Goal: Find specific page/section: Find specific page/section

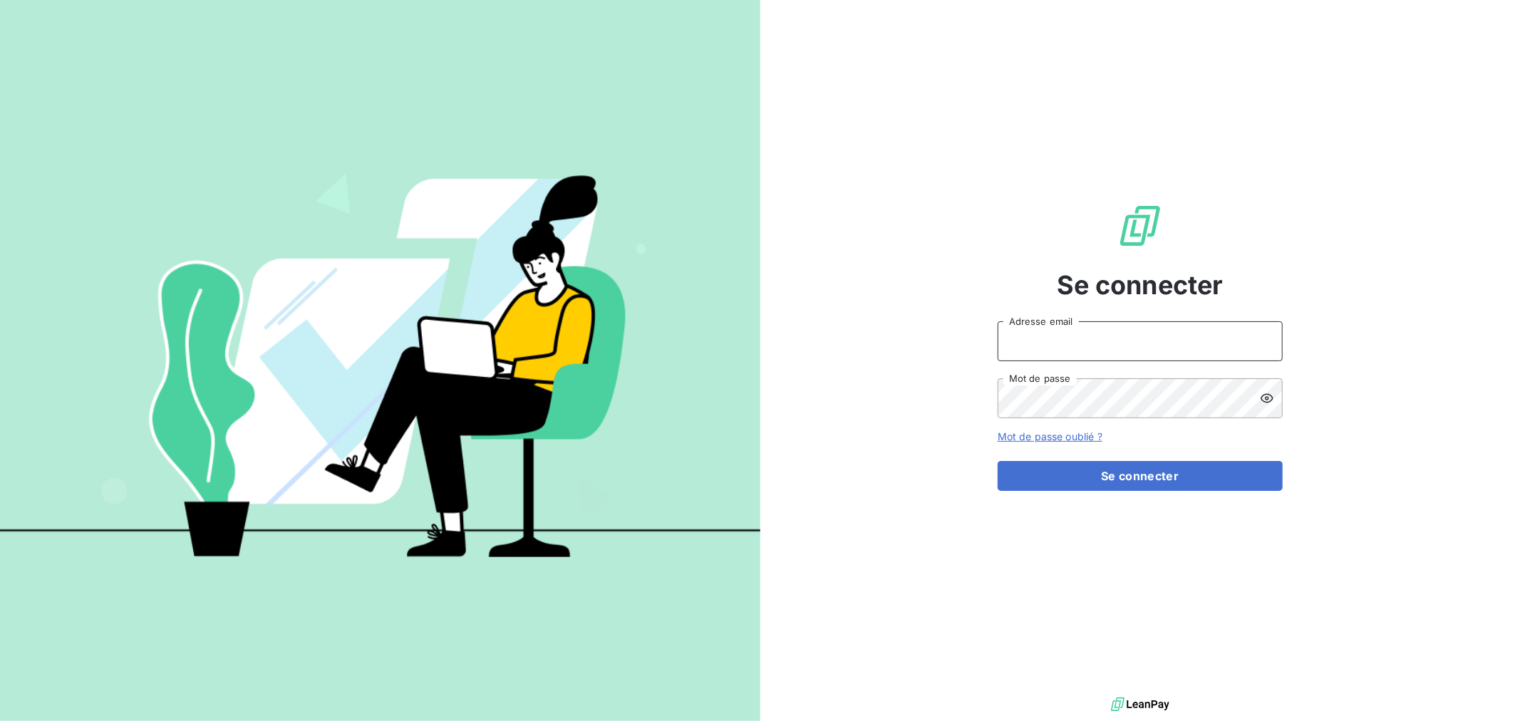
click at [1118, 341] on input "Adresse email" at bounding box center [1140, 341] width 285 height 40
type input "[EMAIL_ADDRESS][DOMAIN_NAME]"
click at [998, 461] on button "Se connecter" at bounding box center [1140, 476] width 285 height 30
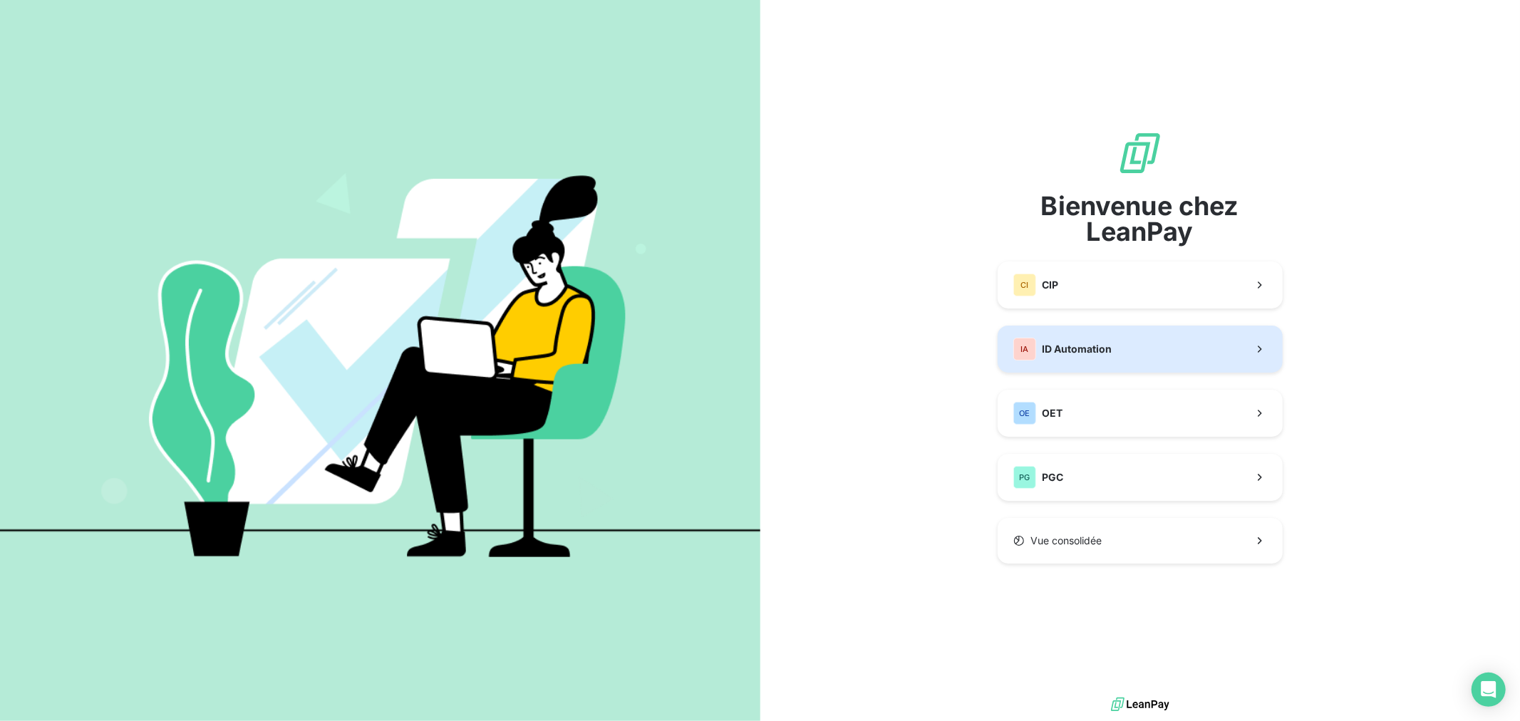
click at [1086, 354] on span "ID Automation" at bounding box center [1077, 349] width 70 height 14
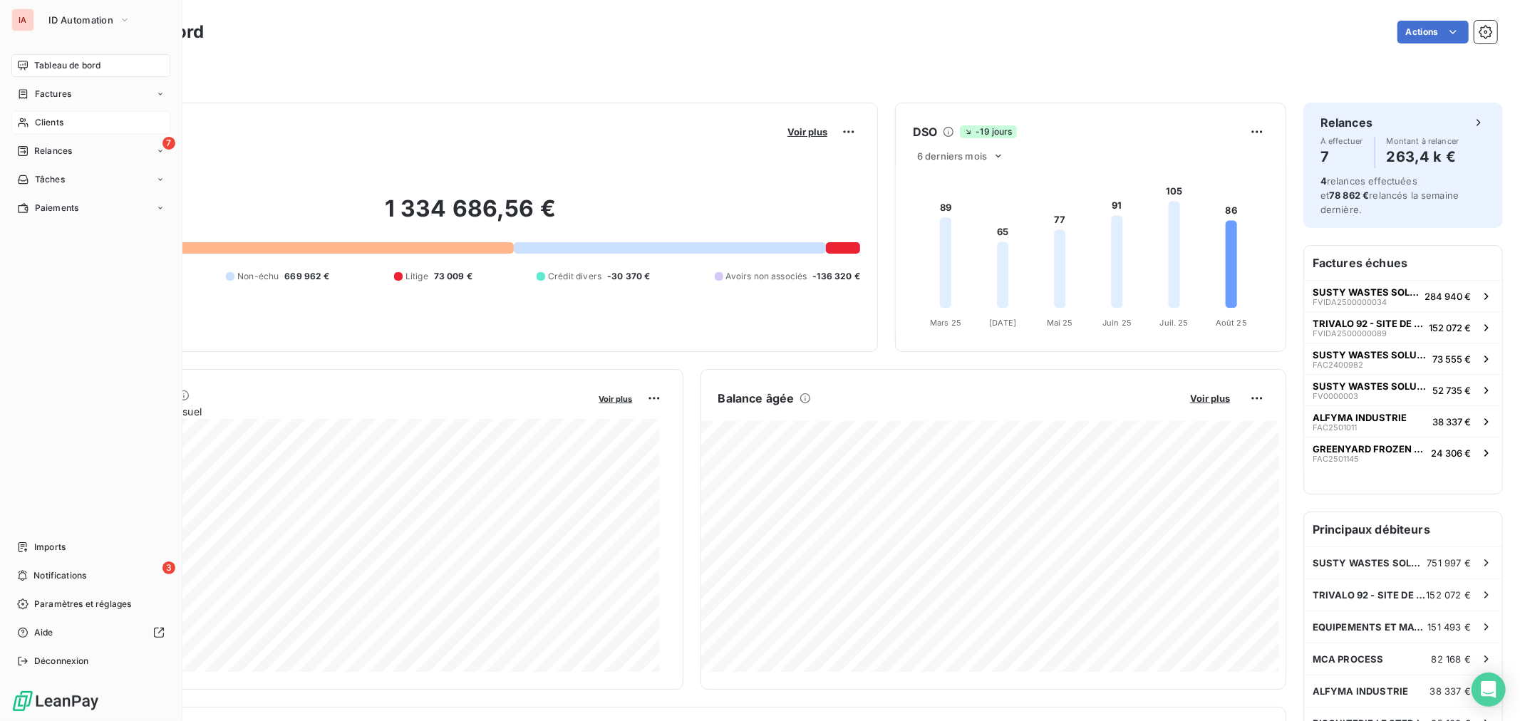
click at [66, 123] on div "Clients" at bounding box center [90, 122] width 159 height 23
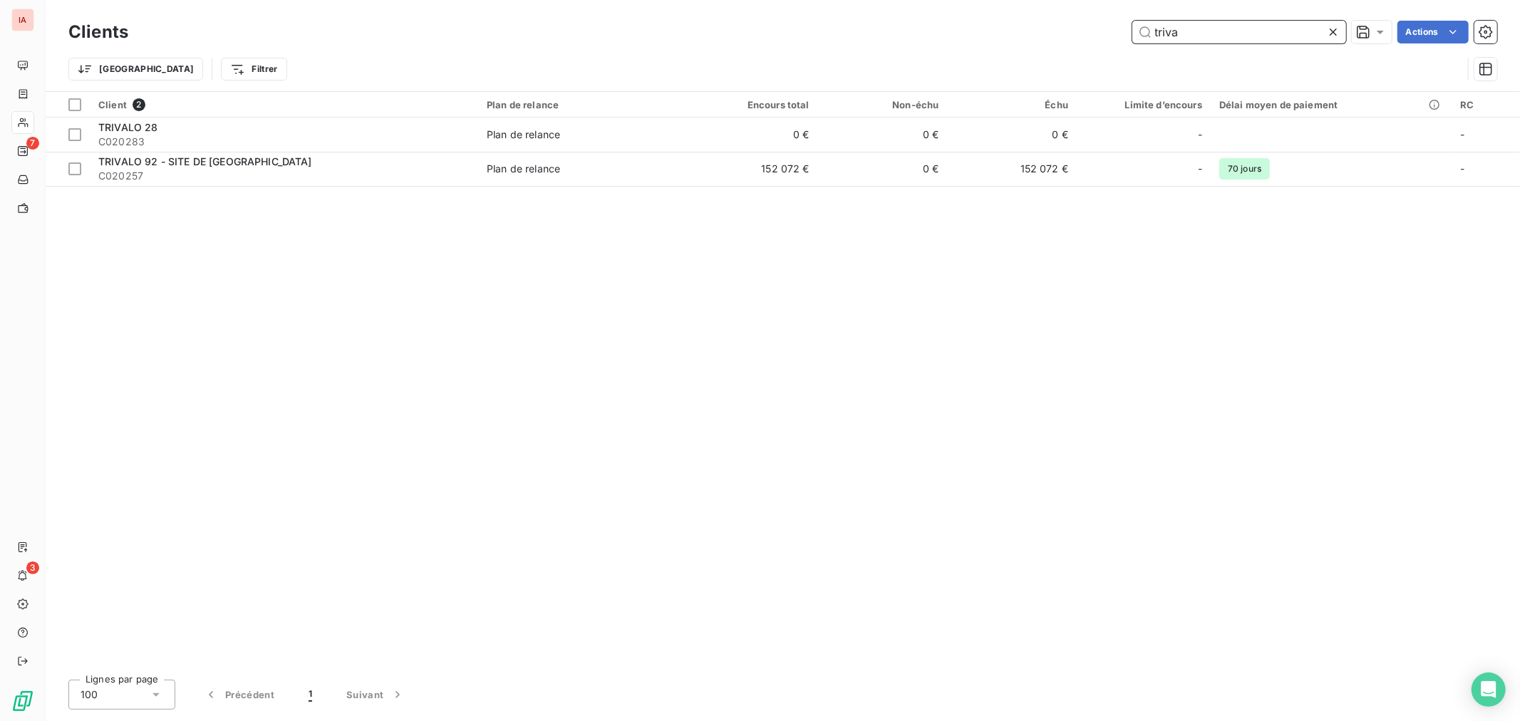
click at [1063, 29] on div "triva Actions" at bounding box center [821, 32] width 1352 height 23
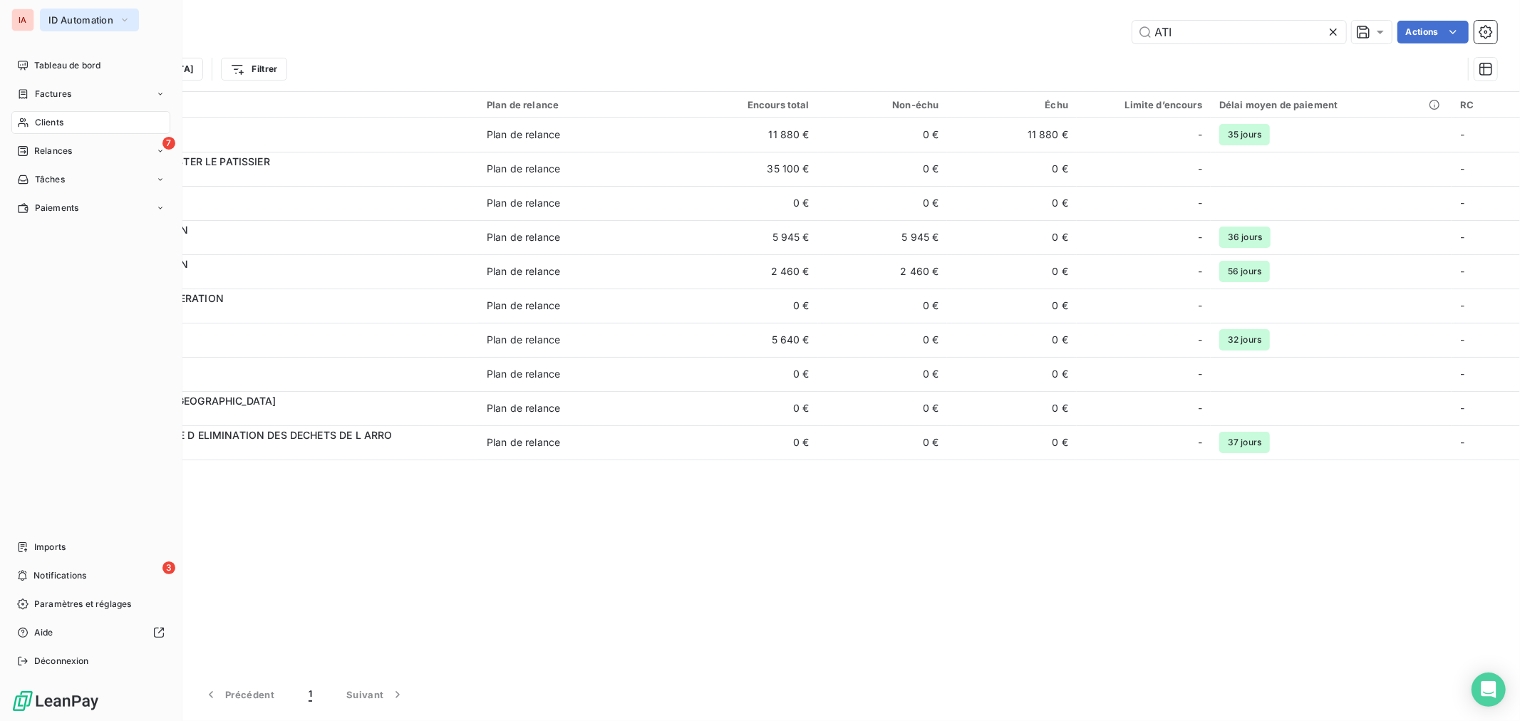
click at [58, 19] on span "ID Automation" at bounding box center [80, 19] width 65 height 11
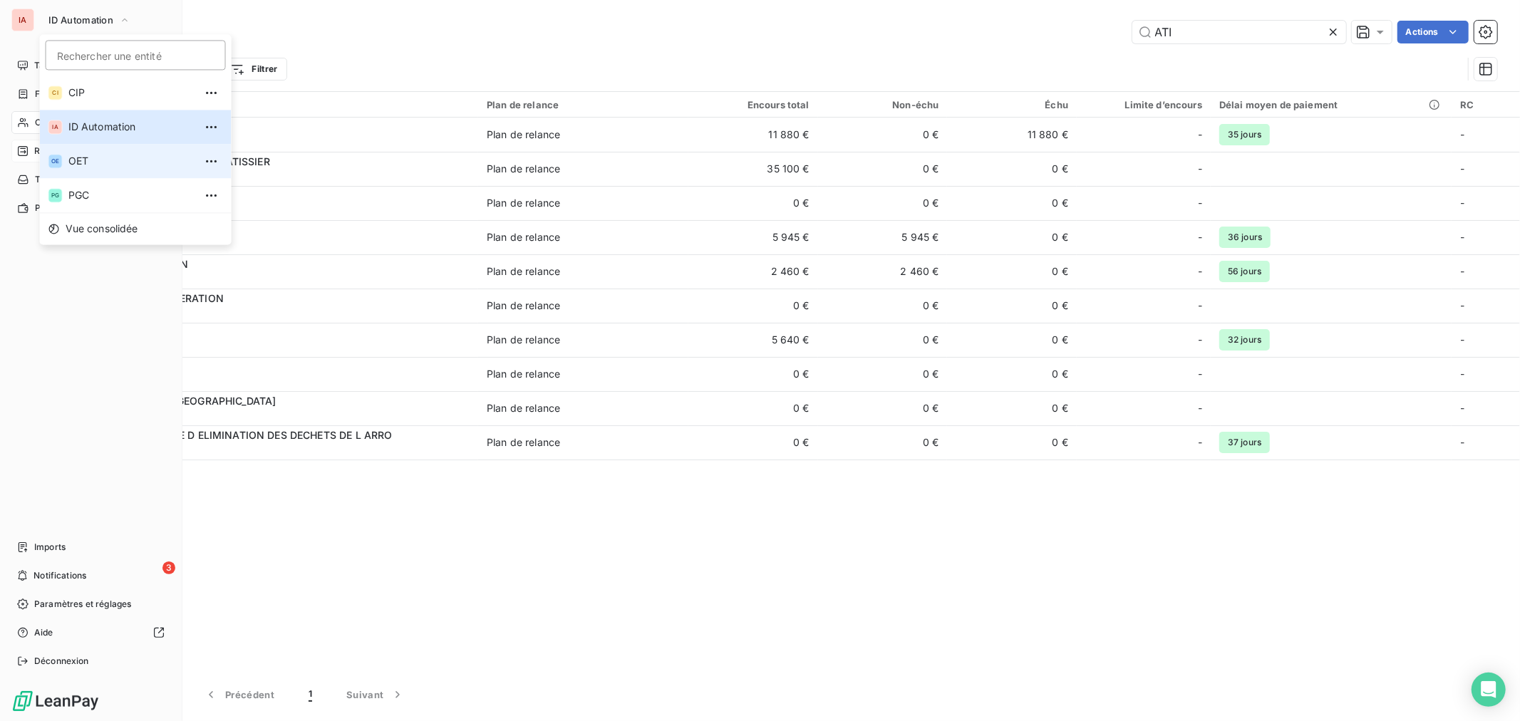
click at [109, 165] on span "OET" at bounding box center [131, 161] width 126 height 14
type input "norea"
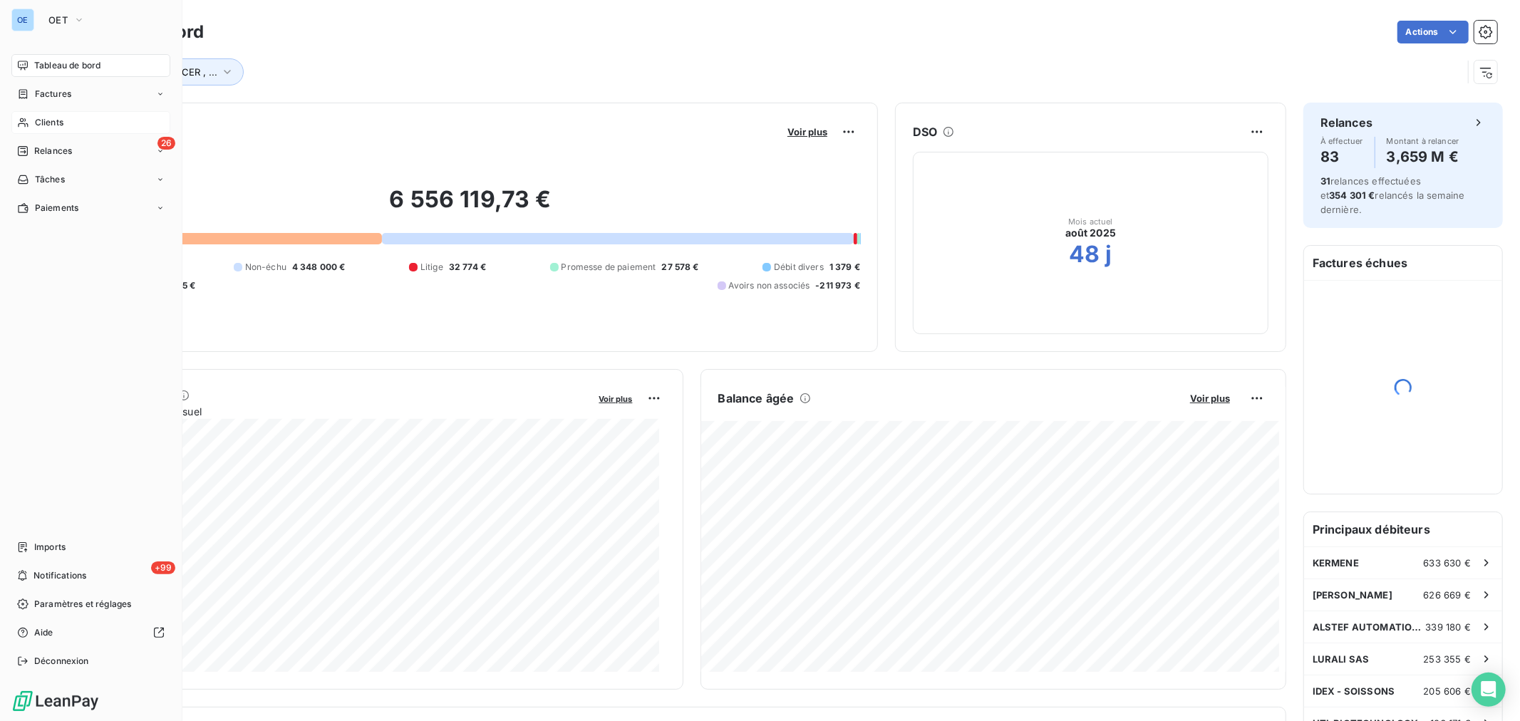
click at [29, 127] on div "Clients" at bounding box center [90, 122] width 159 height 23
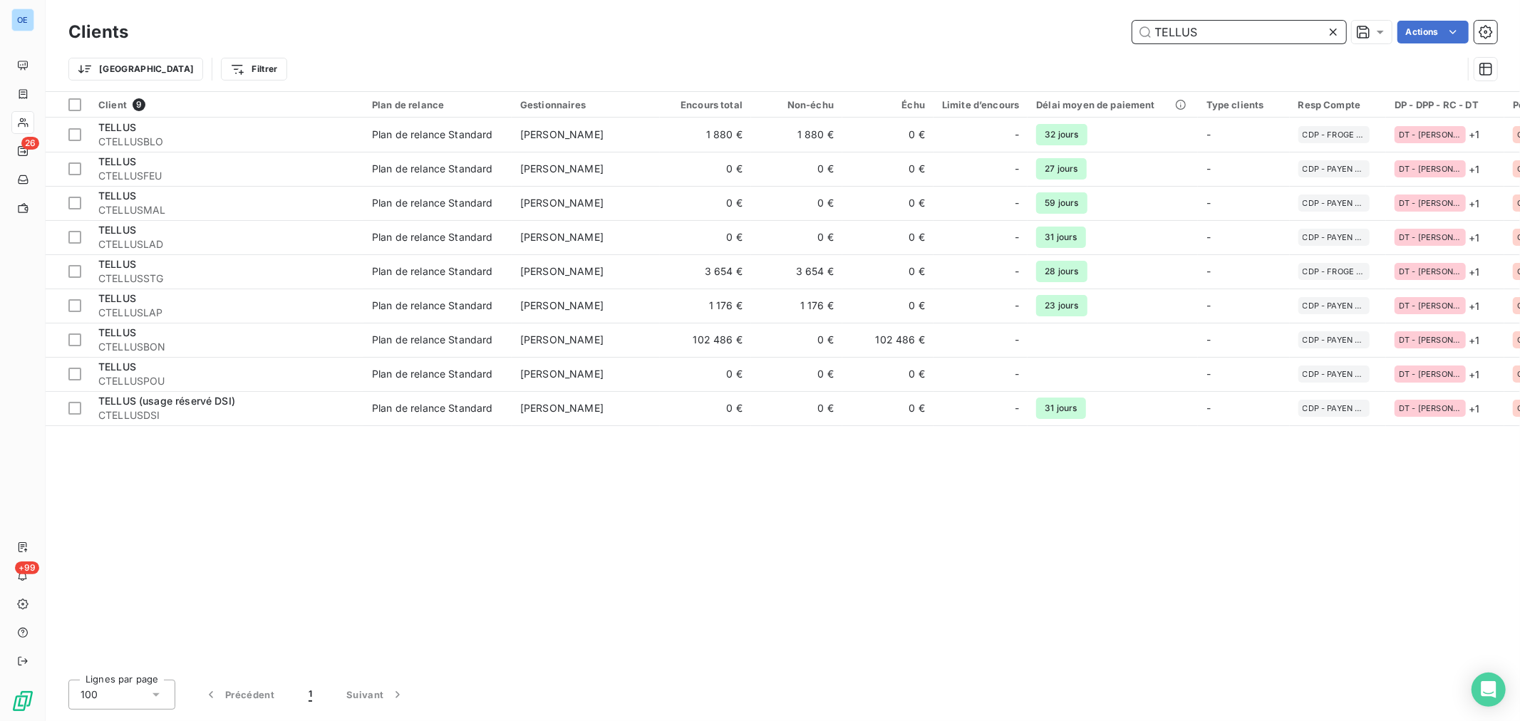
drag, startPoint x: 1260, startPoint y: 30, endPoint x: 966, endPoint y: 26, distance: 293.7
click at [1009, 29] on div "TELLUS Actions" at bounding box center [821, 32] width 1352 height 23
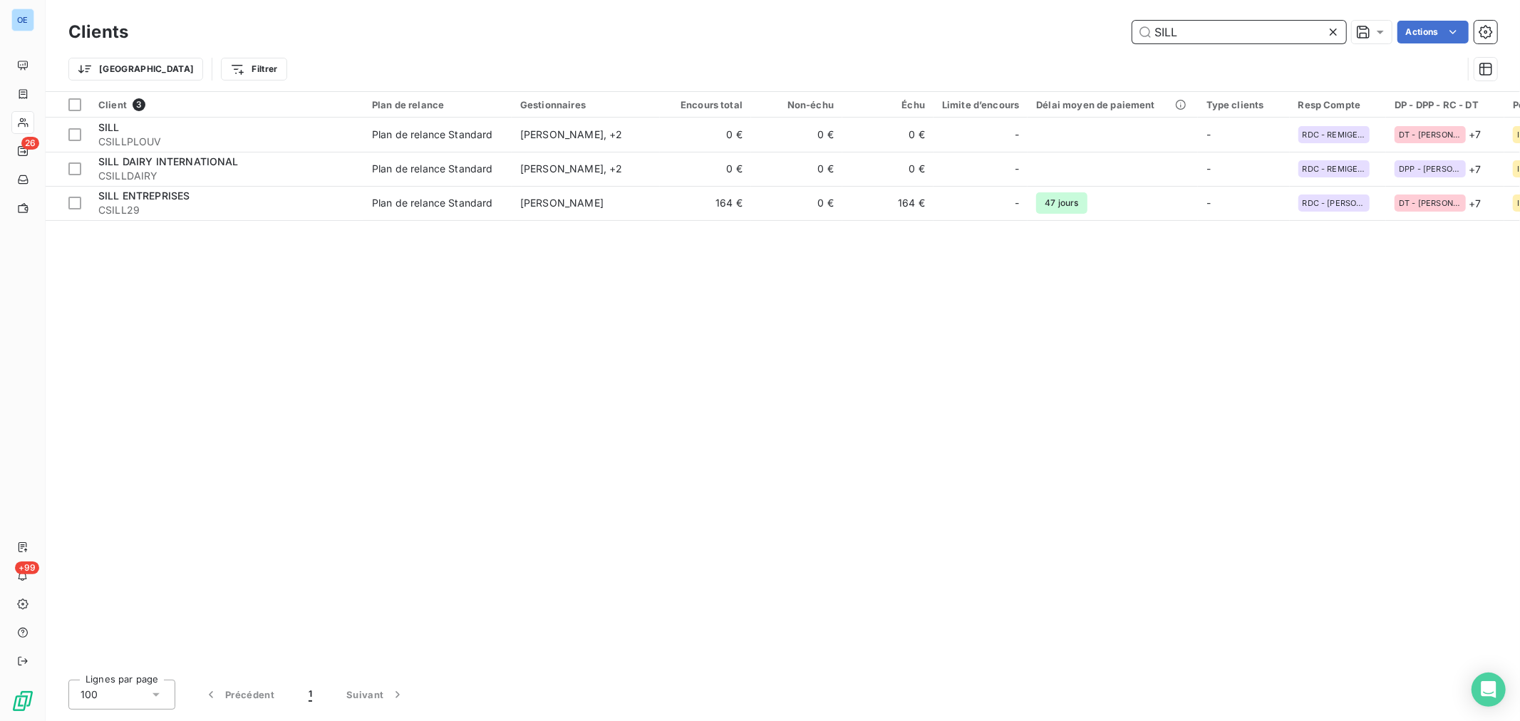
type input "SILL"
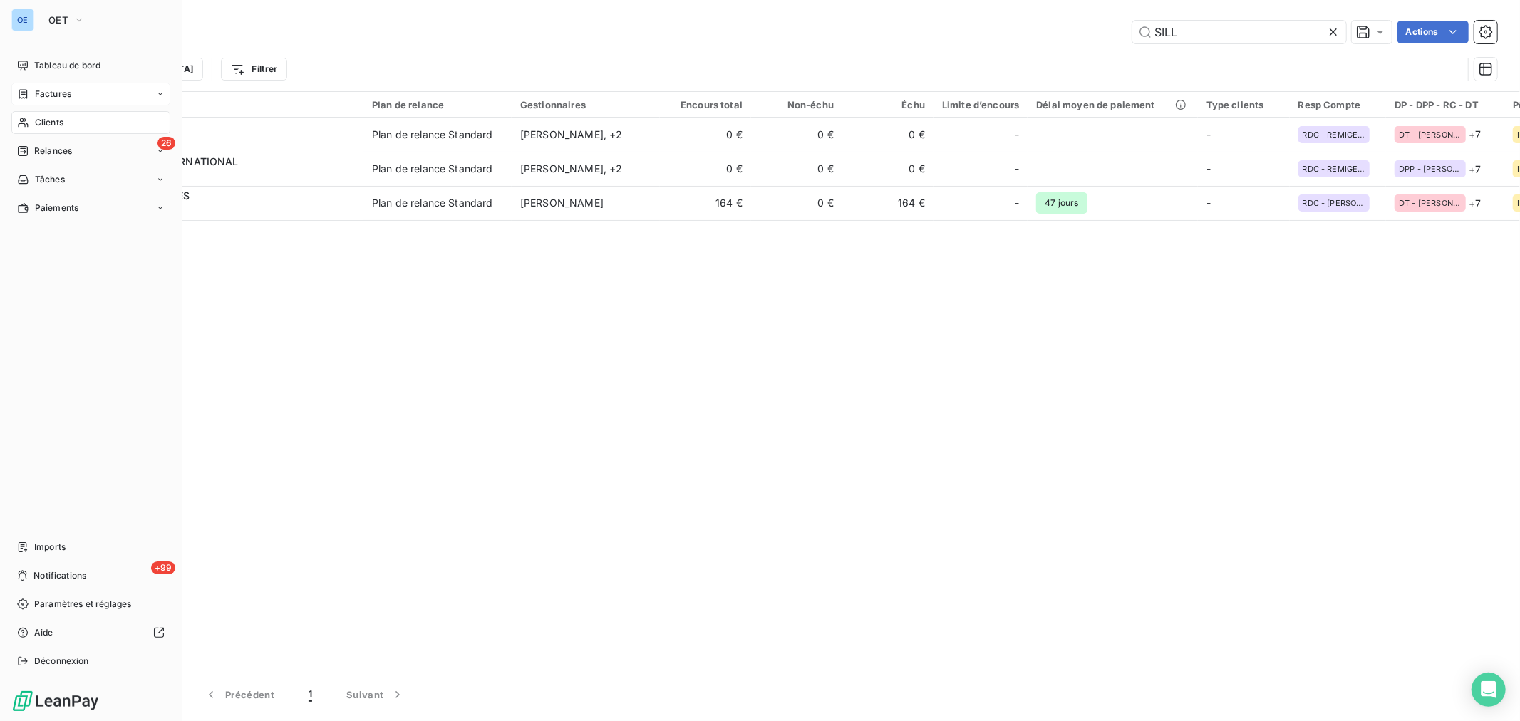
click at [31, 104] on div "Factures" at bounding box center [90, 94] width 159 height 23
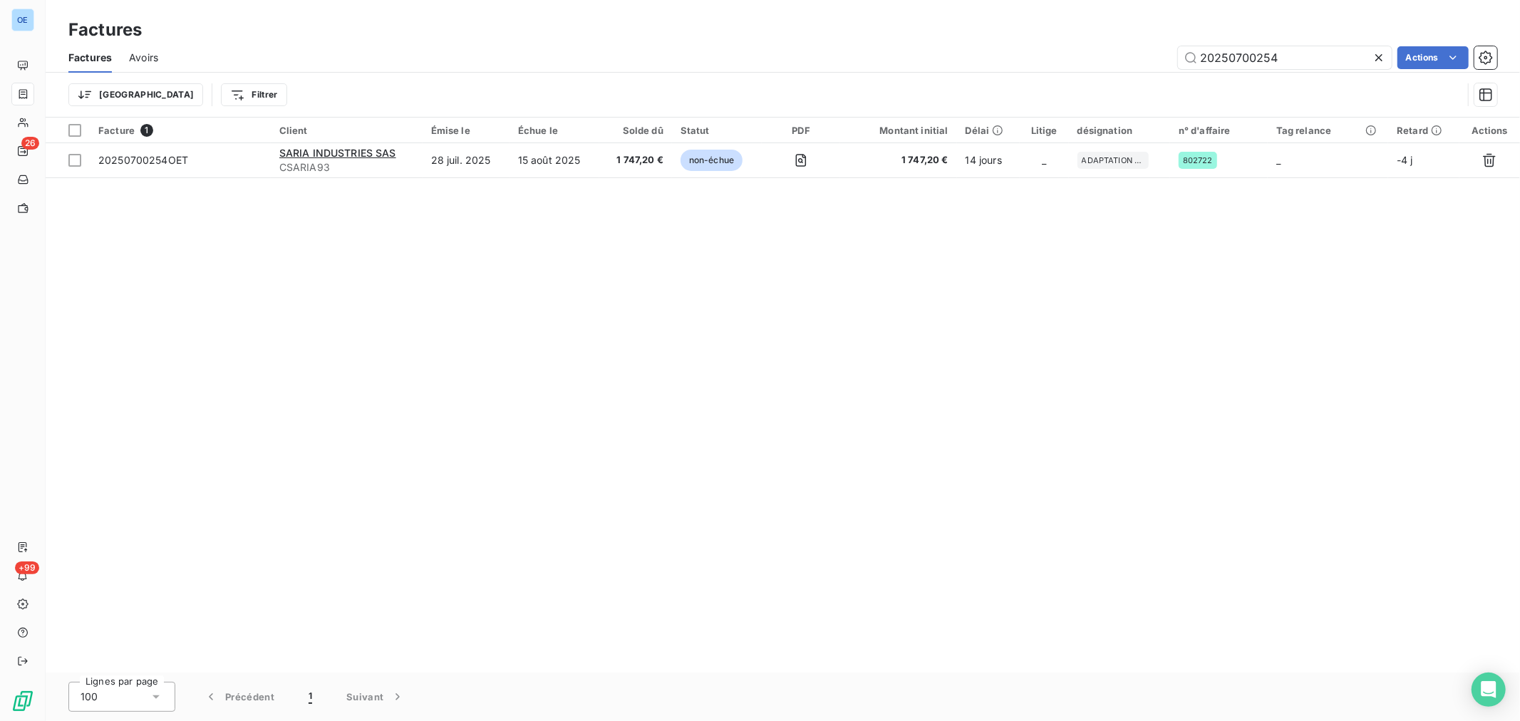
drag, startPoint x: 1308, startPoint y: 61, endPoint x: 1237, endPoint y: 73, distance: 72.2
click at [1237, 73] on div "Factures Avoirs 20250700254 Actions Trier Filtrer" at bounding box center [783, 80] width 1475 height 74
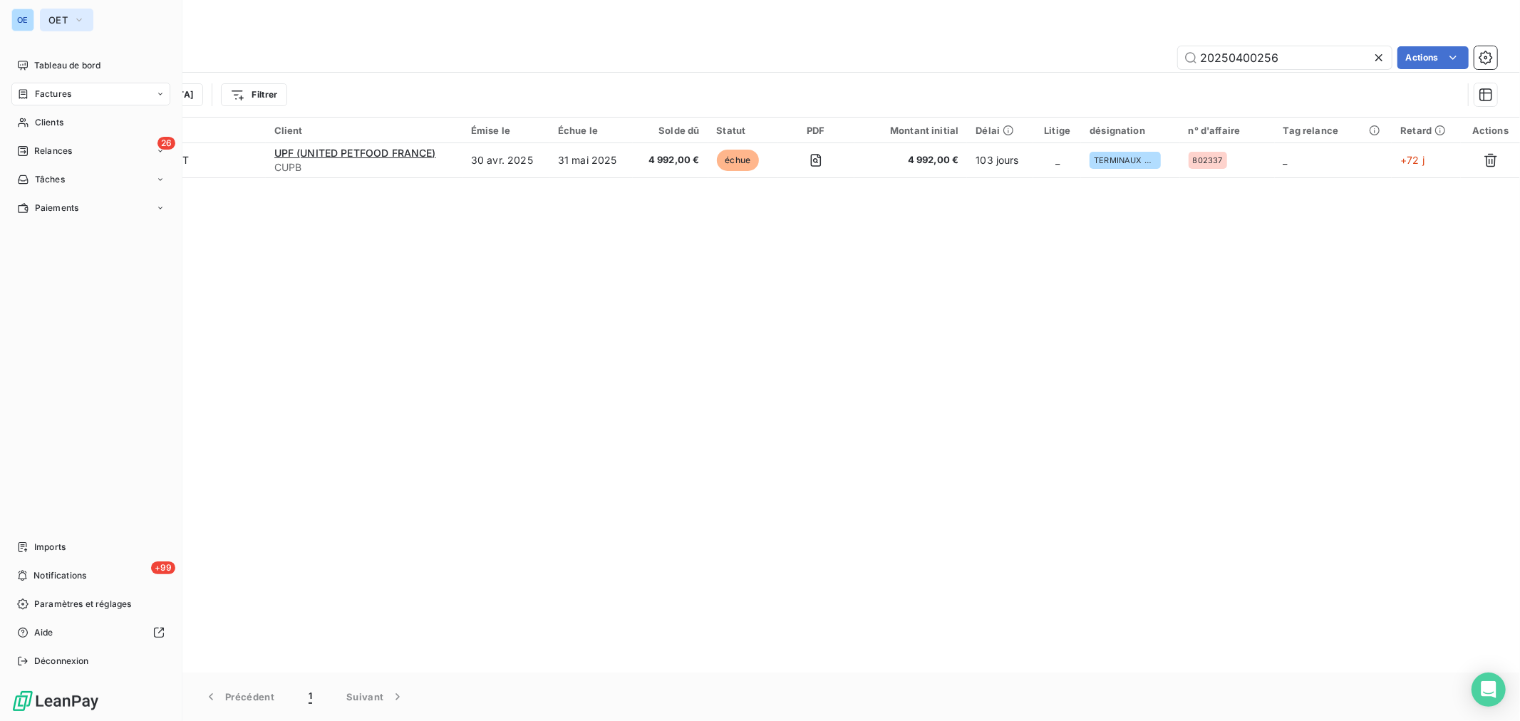
click at [48, 15] on span "OET" at bounding box center [57, 19] width 19 height 11
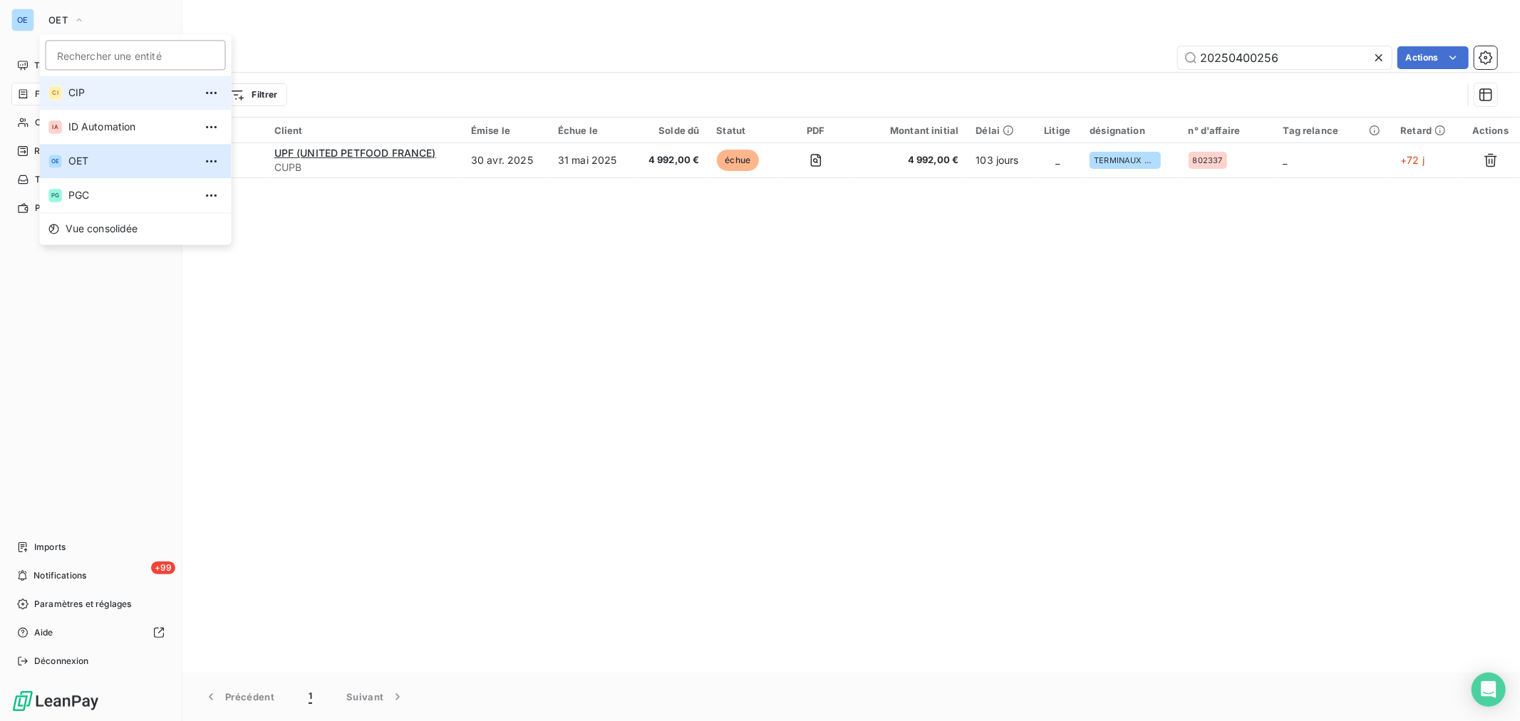
click at [110, 93] on span "CIP" at bounding box center [131, 93] width 126 height 14
type input "20250500026"
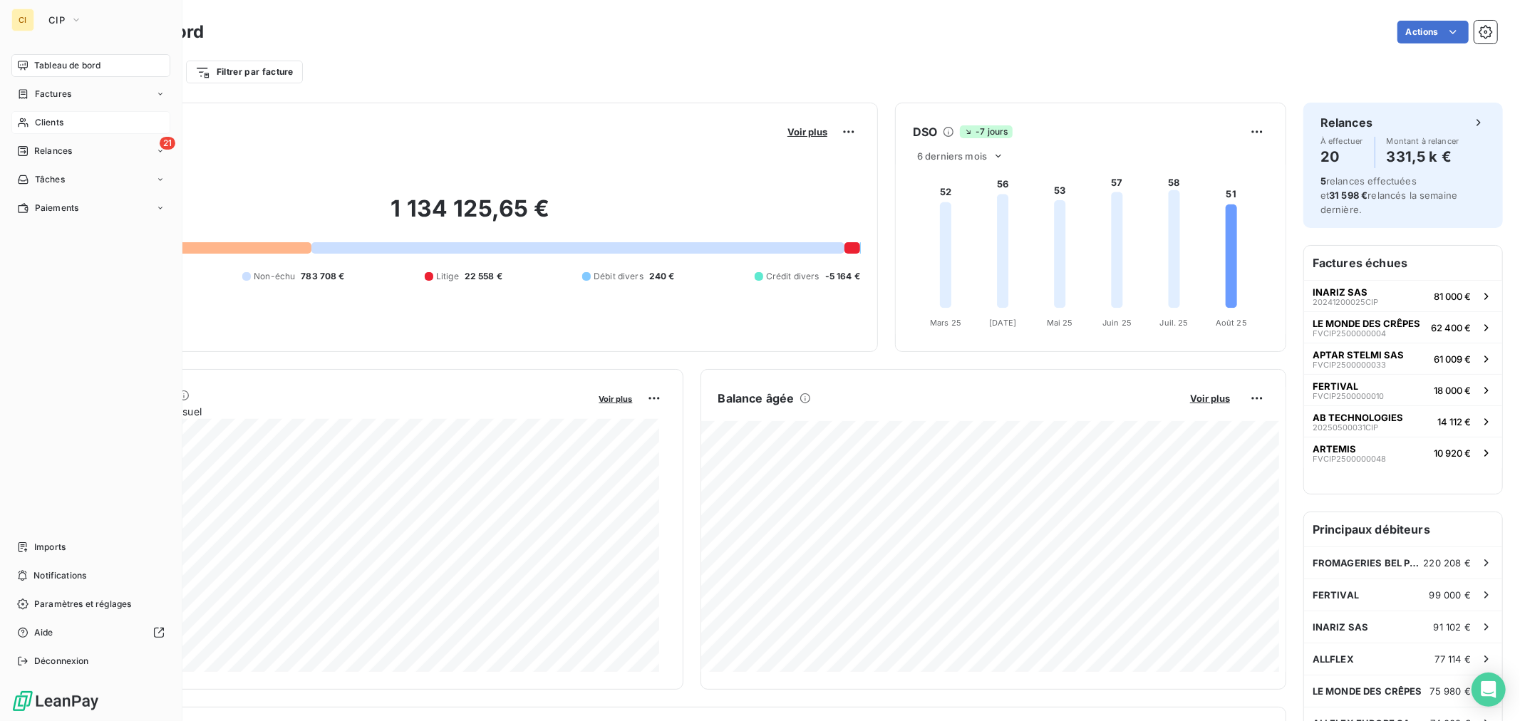
click at [36, 115] on div "Clients" at bounding box center [90, 122] width 159 height 23
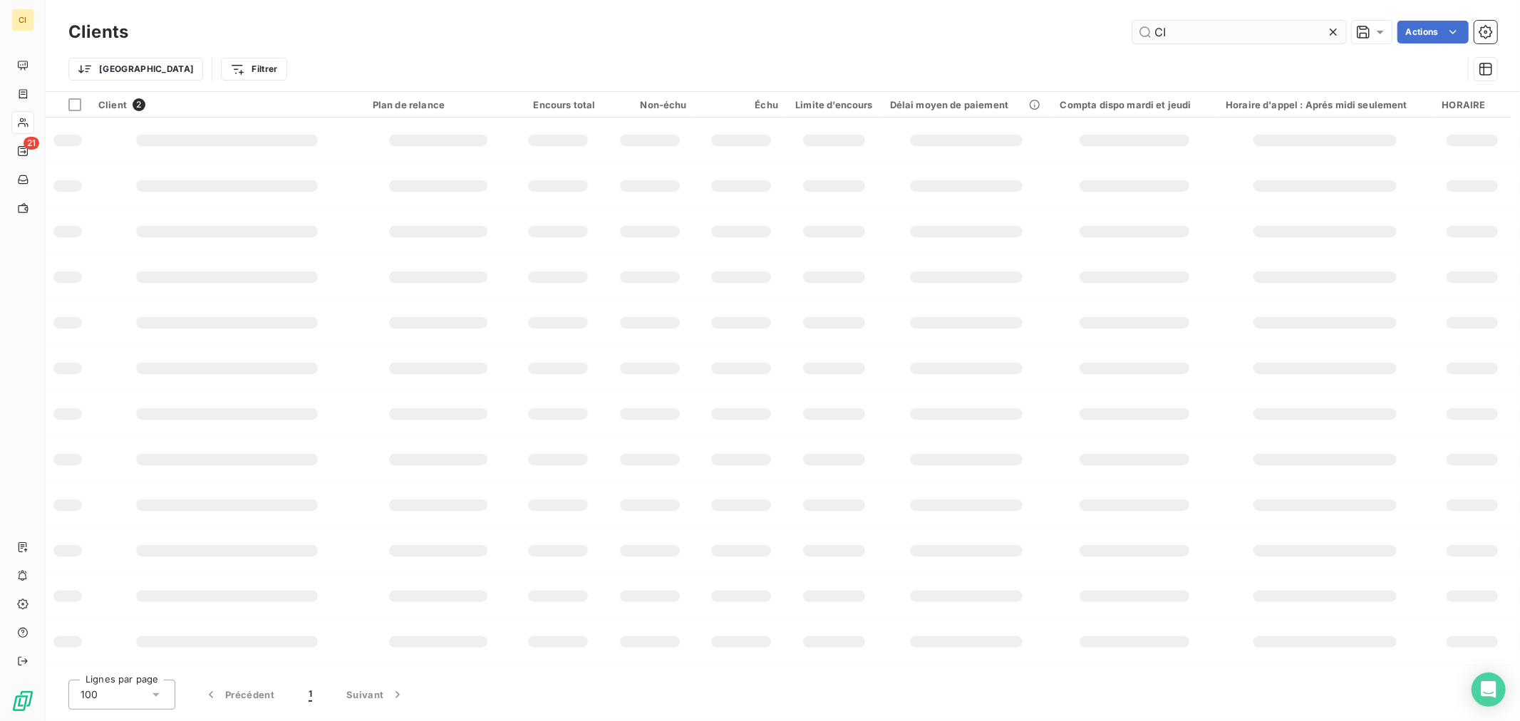
type input "C"
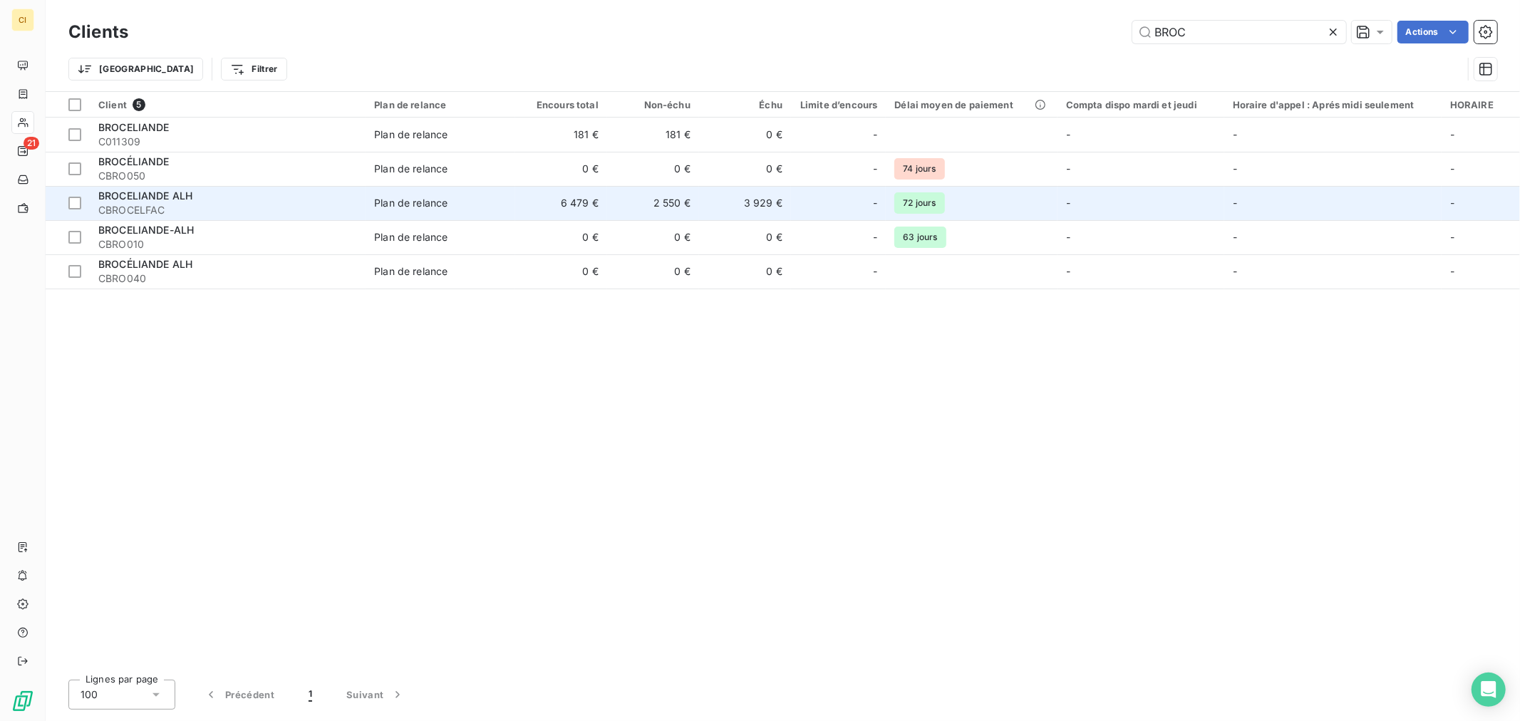
type input "BROC"
click at [828, 210] on div "-" at bounding box center [839, 203] width 78 height 23
